Goal: Check status: Check status

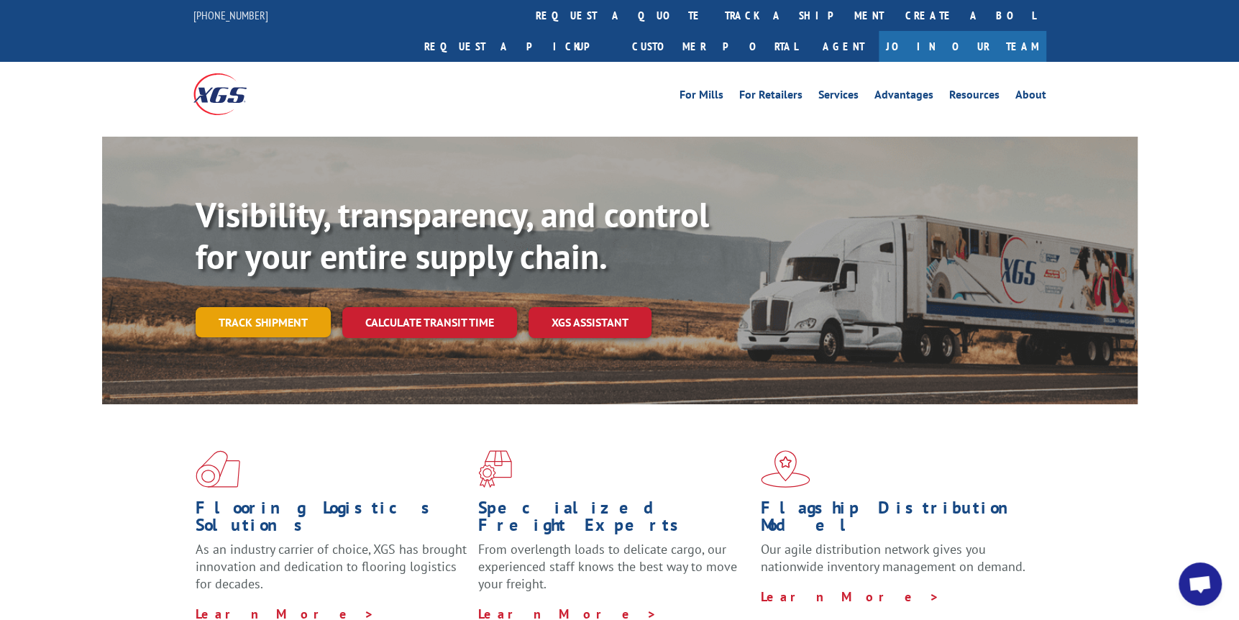
click at [249, 307] on link "Track shipment" at bounding box center [263, 322] width 135 height 30
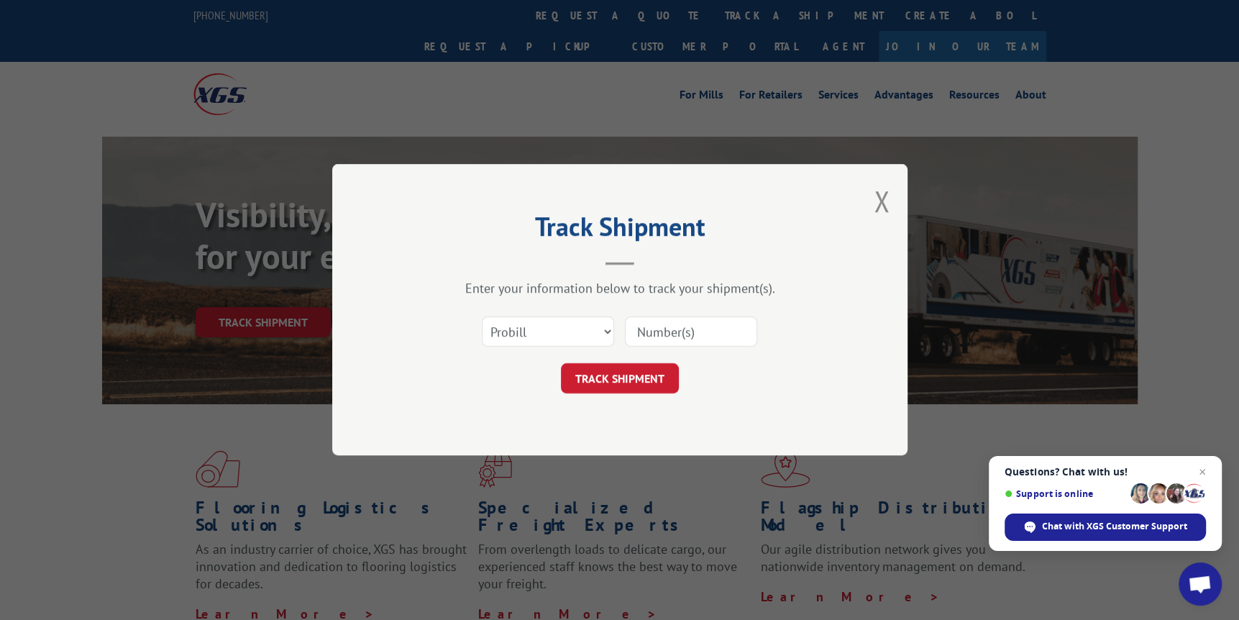
paste input "17694858"
type input "17694858"
click at [597, 370] on button "TRACK SHIPMENT" at bounding box center [620, 379] width 118 height 30
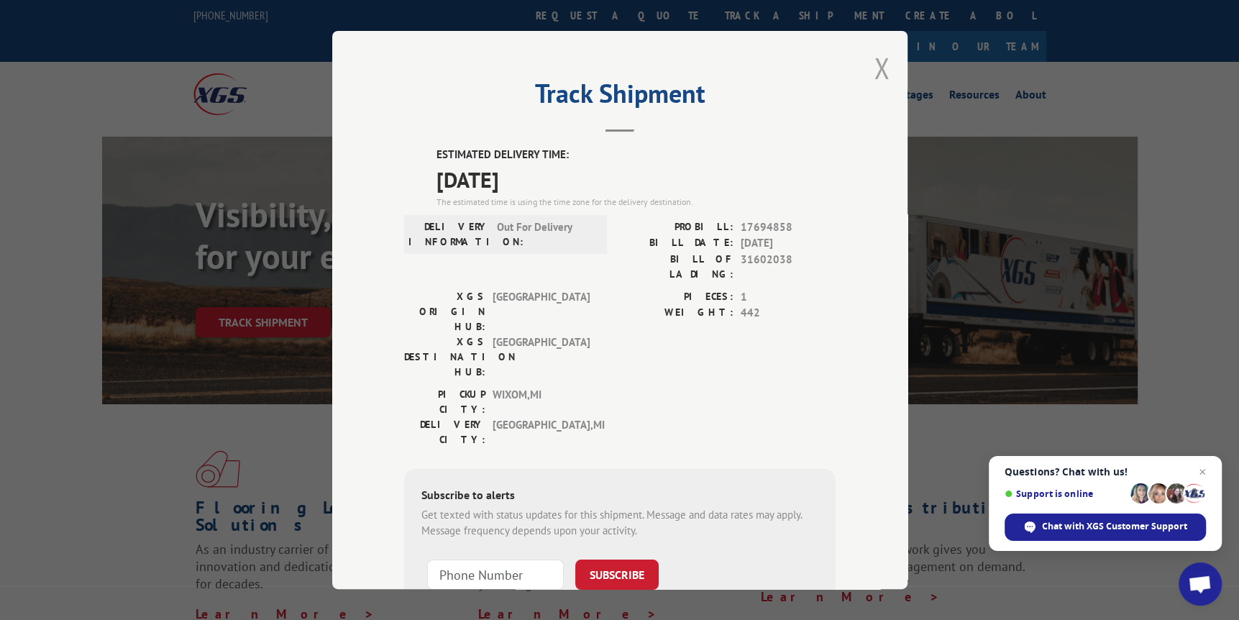
click at [874, 66] on button "Close modal" at bounding box center [881, 68] width 16 height 38
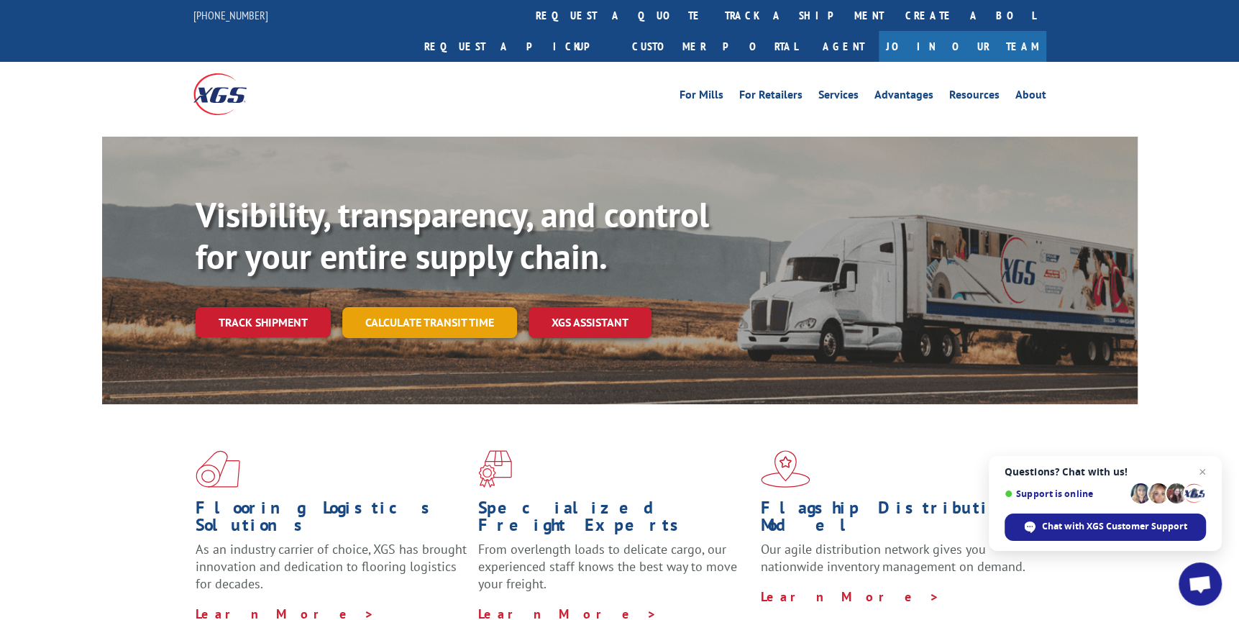
click at [446, 307] on link "Calculate transit time" at bounding box center [429, 322] width 175 height 31
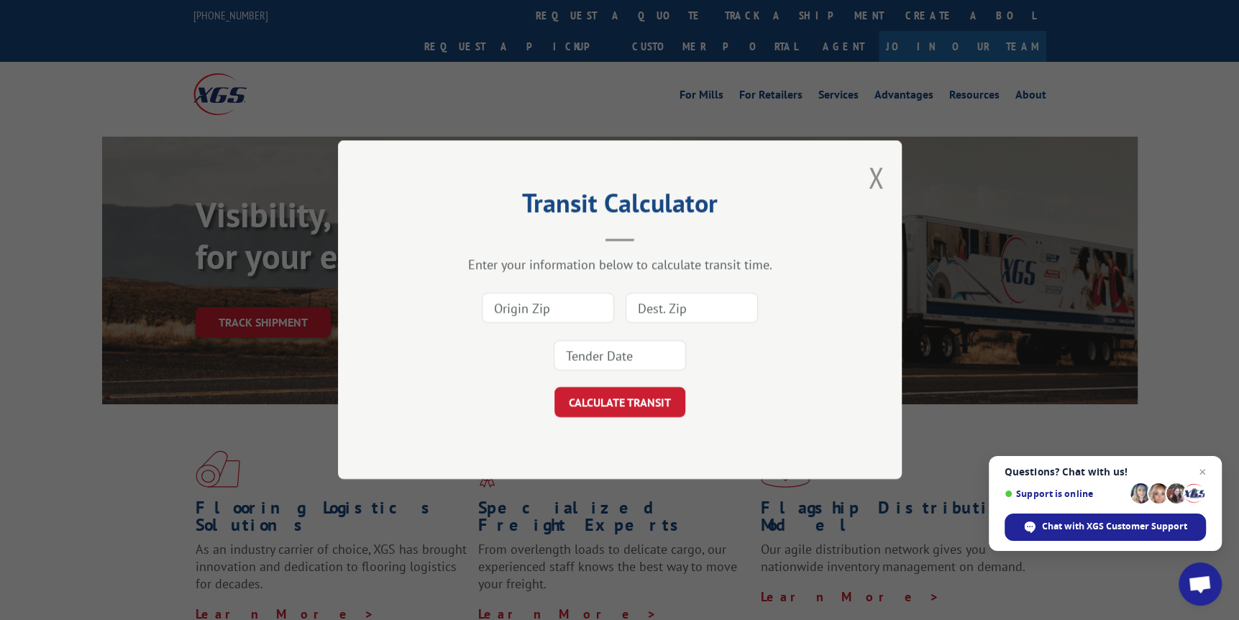
click at [523, 303] on input at bounding box center [548, 308] width 132 height 30
click at [513, 303] on input at bounding box center [548, 308] width 132 height 30
type input "3"
type input "48393"
click at [674, 308] on input at bounding box center [691, 308] width 132 height 30
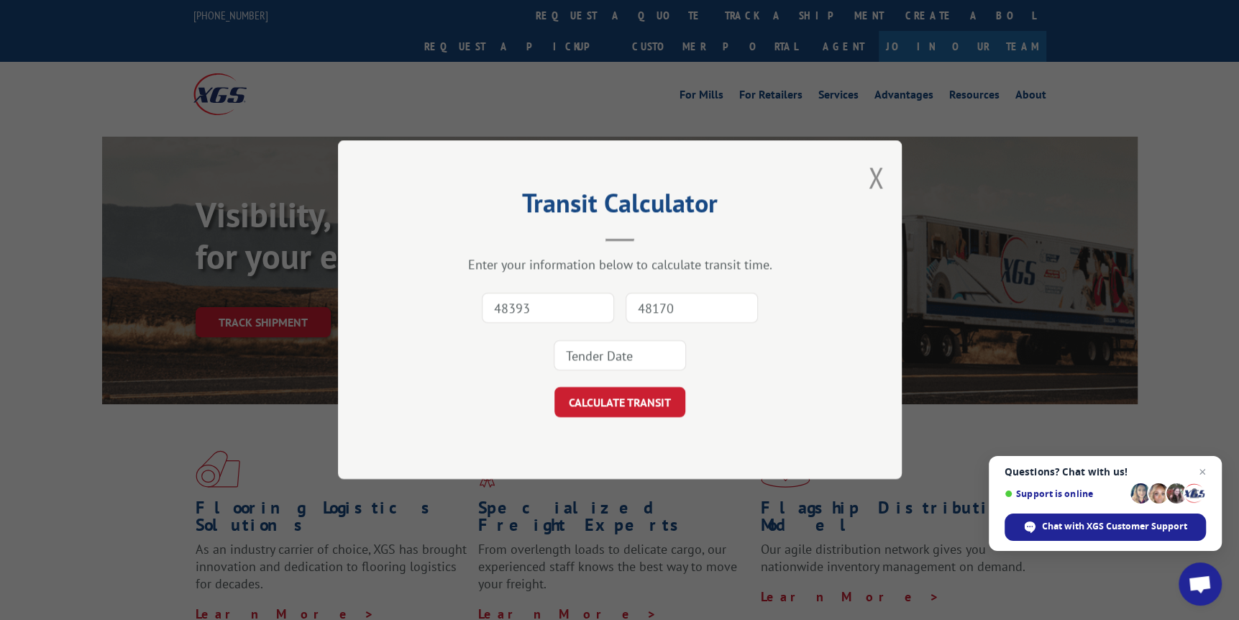
type input "48170"
